Goal: Transaction & Acquisition: Purchase product/service

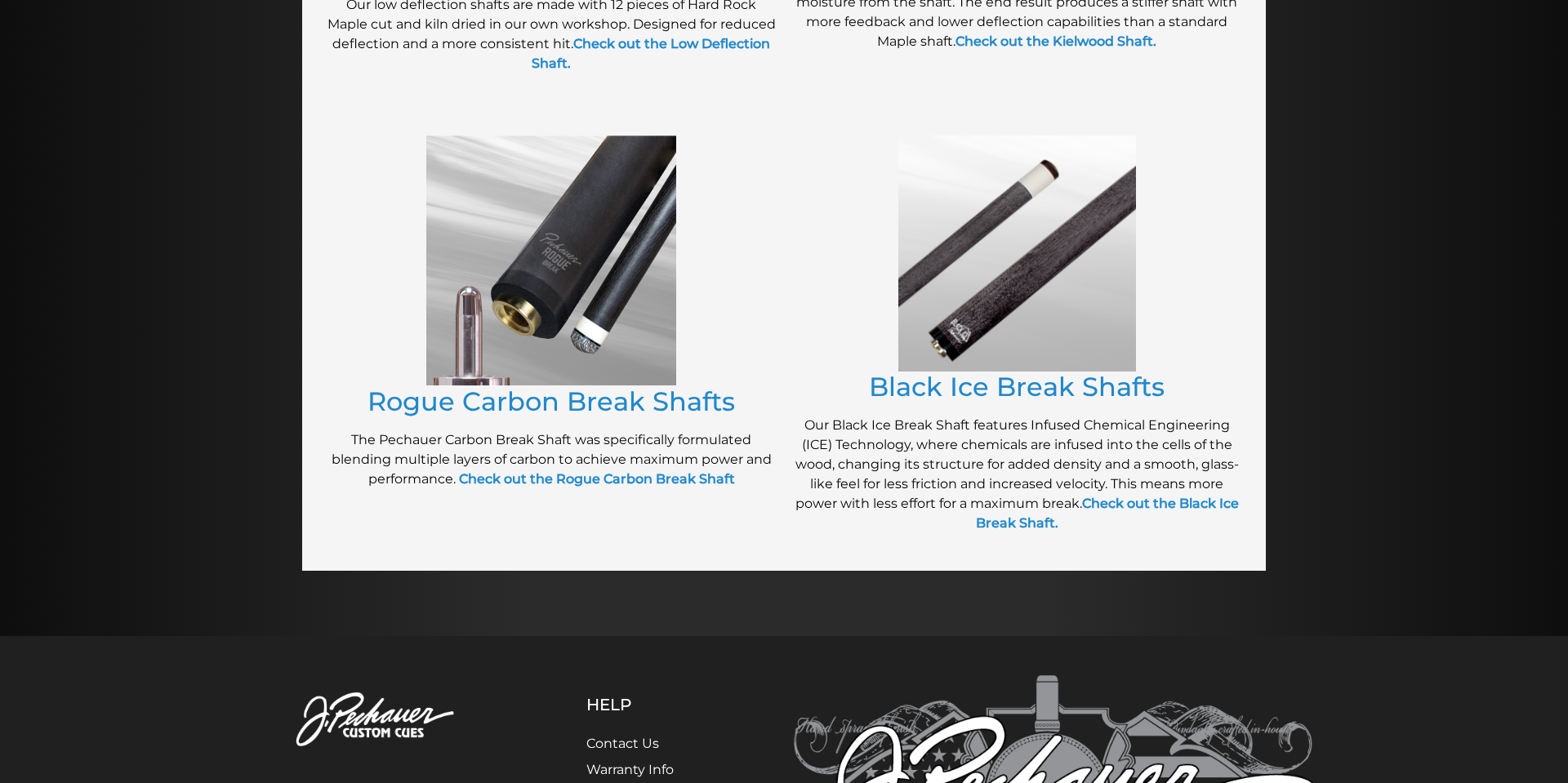
scroll to position [1158, 0]
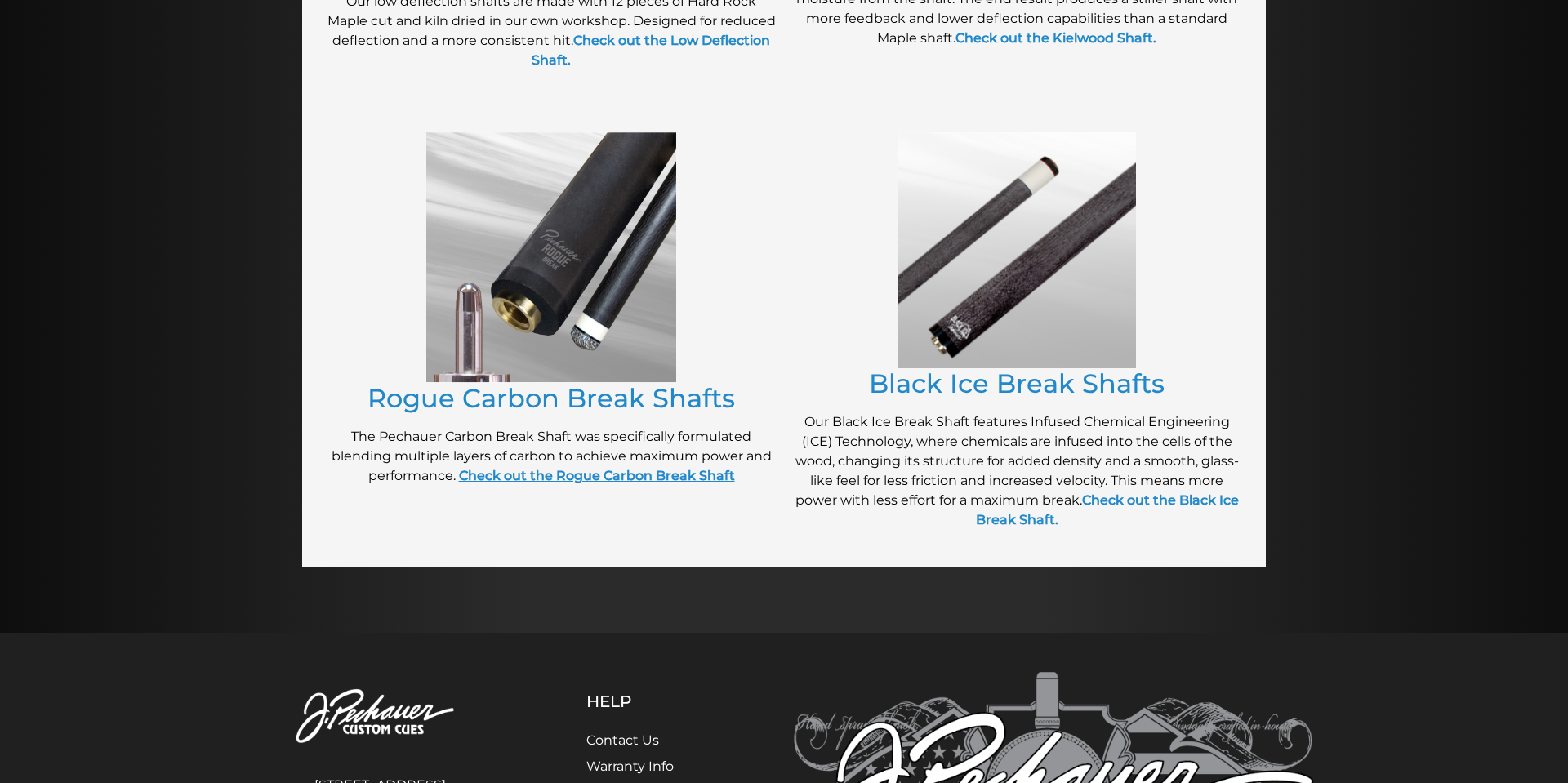
click at [580, 478] on link "Check out the Rogue Carbon Break Shaft" at bounding box center [597, 476] width 276 height 15
